Goal: Task Accomplishment & Management: Manage account settings

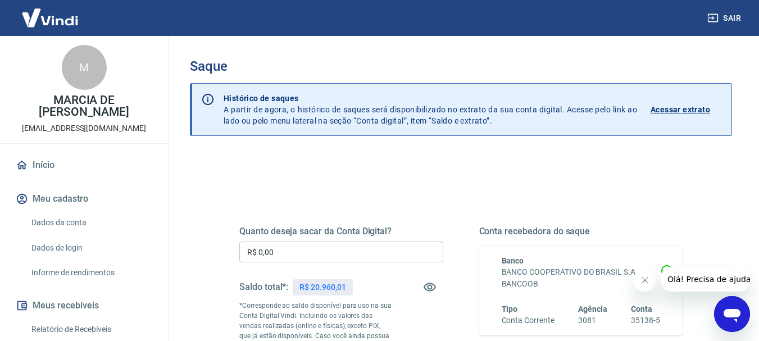
click at [278, 253] on input "R$ 0,00" at bounding box center [341, 252] width 204 height 21
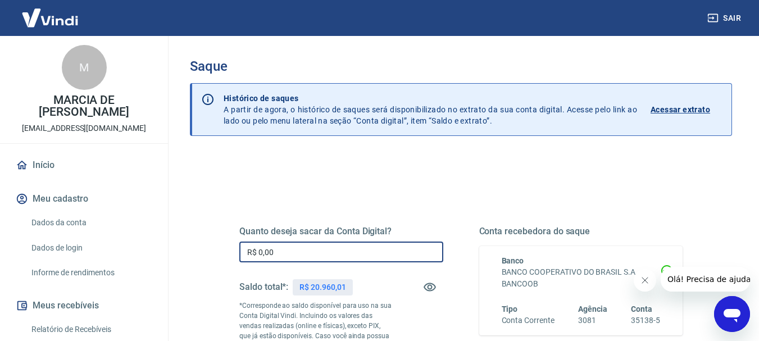
click at [278, 253] on input "R$ 0,00" at bounding box center [341, 252] width 204 height 21
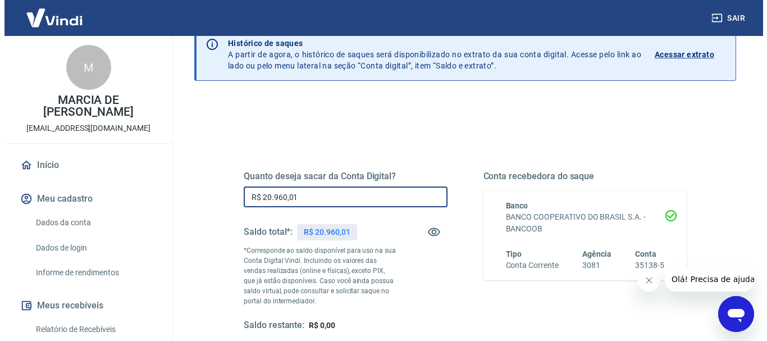
scroll to position [169, 0]
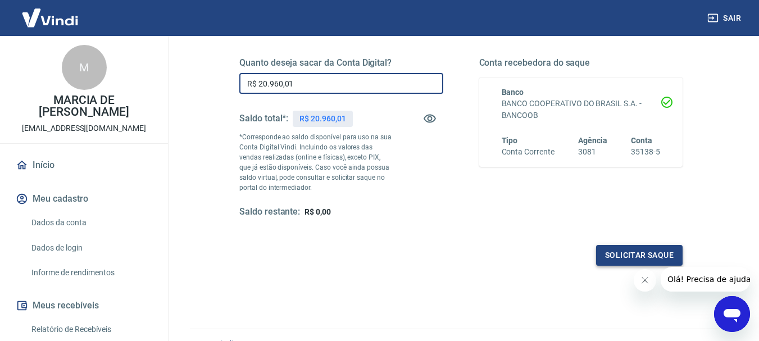
type input "R$ 20.960,01"
click at [617, 258] on button "Solicitar saque" at bounding box center [639, 255] width 87 height 21
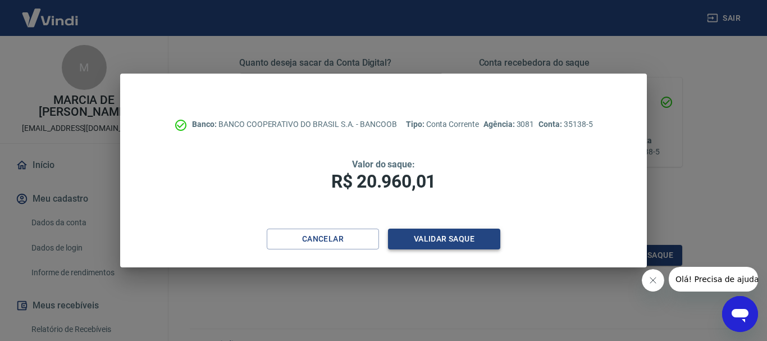
click at [476, 244] on button "Validar saque" at bounding box center [444, 239] width 112 height 21
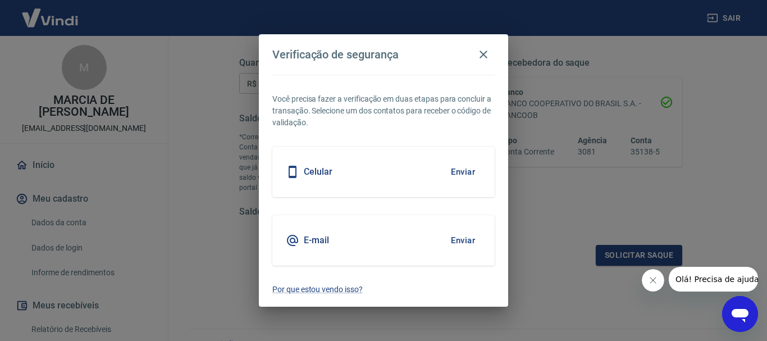
click at [462, 243] on button "Enviar" at bounding box center [463, 241] width 37 height 24
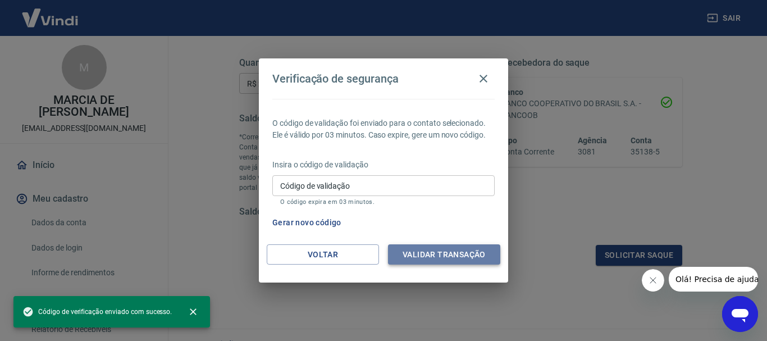
click at [453, 254] on button "Validar transação" at bounding box center [444, 254] width 112 height 21
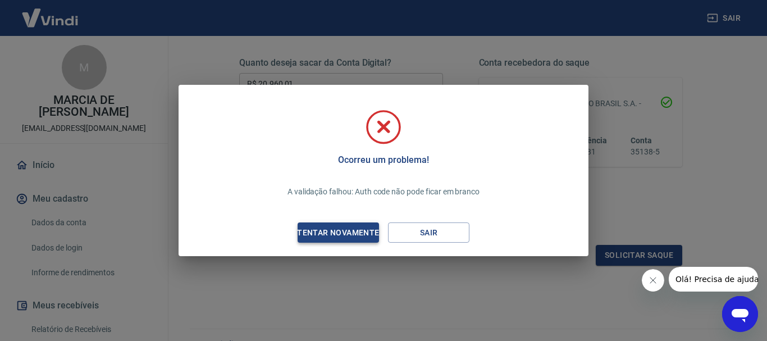
click at [368, 232] on div "Tentar novamente" at bounding box center [338, 233] width 109 height 14
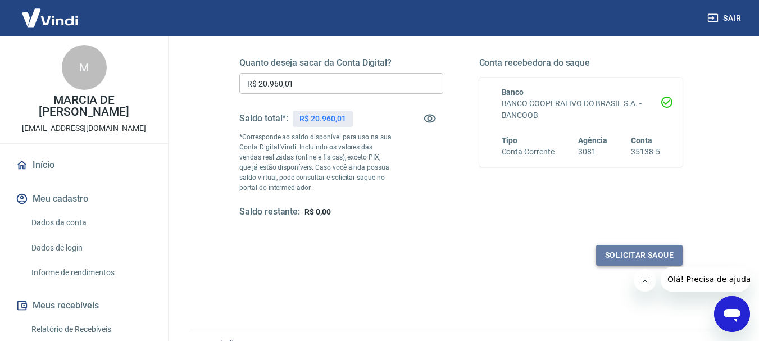
click at [604, 251] on button "Solicitar saque" at bounding box center [639, 255] width 87 height 21
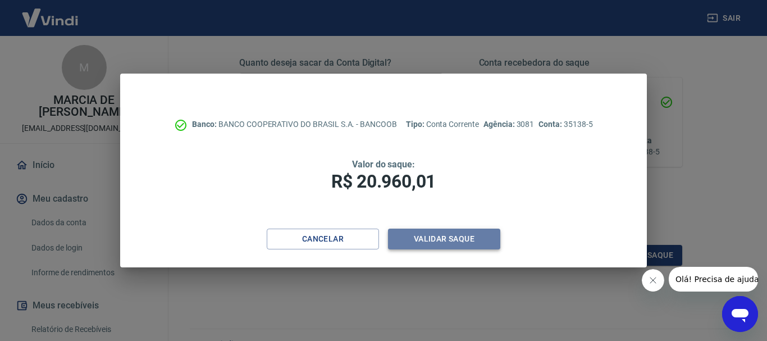
click at [439, 236] on button "Validar saque" at bounding box center [444, 239] width 112 height 21
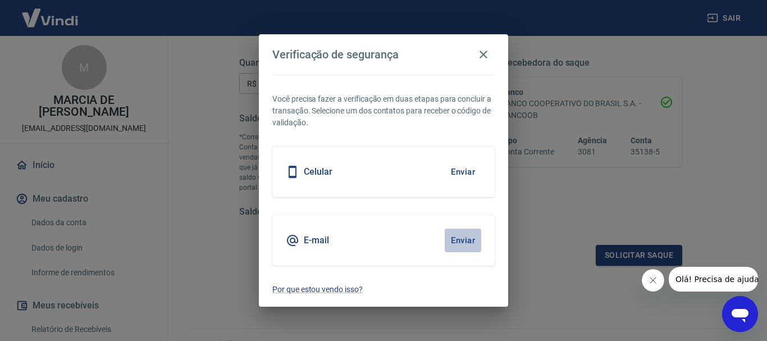
click at [464, 236] on button "Enviar" at bounding box center [463, 241] width 37 height 24
click at [465, 238] on button "Enviar" at bounding box center [463, 241] width 37 height 24
click at [464, 235] on button "Enviar" at bounding box center [463, 241] width 37 height 24
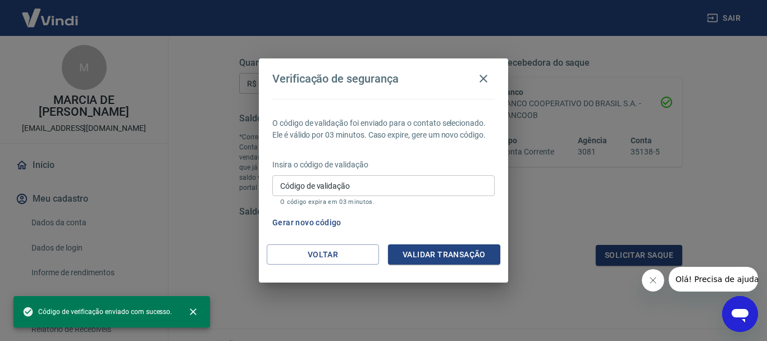
click at [395, 184] on input "Código de validação" at bounding box center [383, 185] width 222 height 21
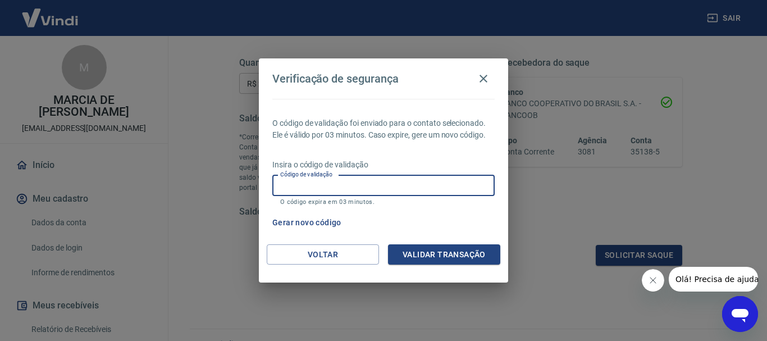
paste input "876166"
type input "876166"
click at [437, 254] on button "Validar transação" at bounding box center [444, 254] width 112 height 21
